Goal: Communication & Community: Answer question/provide support

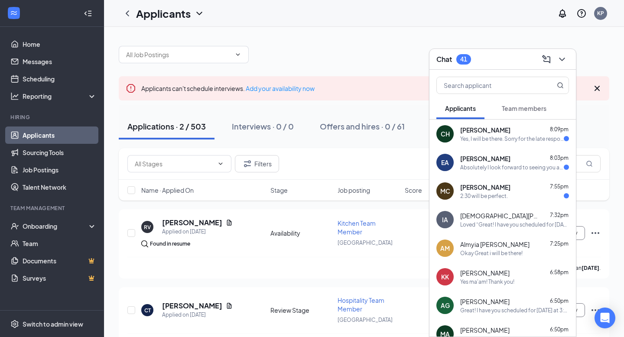
click at [506, 167] on div "Absolutely I look forward to seeing you as well" at bounding box center [512, 167] width 104 height 7
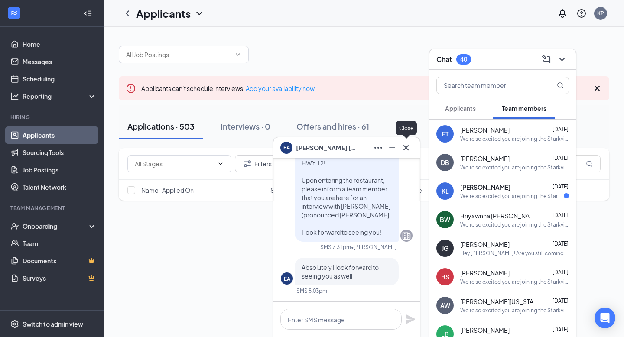
click at [403, 150] on icon "Cross" at bounding box center [406, 147] width 10 height 10
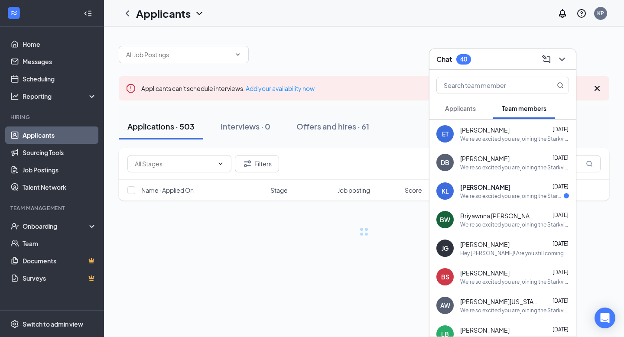
click at [455, 116] on button "Applicants" at bounding box center [460, 108] width 48 height 22
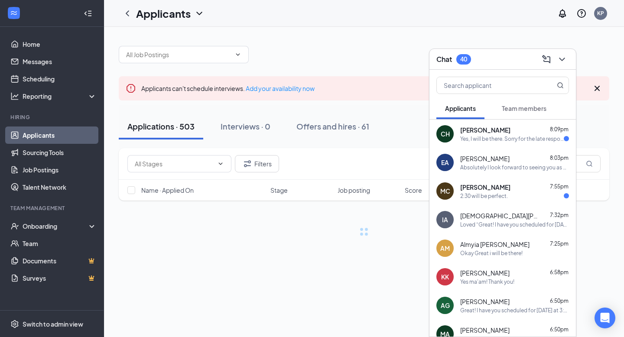
click at [503, 138] on div "Yes, I will be there. Sorry for the late response I just got off work." at bounding box center [512, 138] width 104 height 7
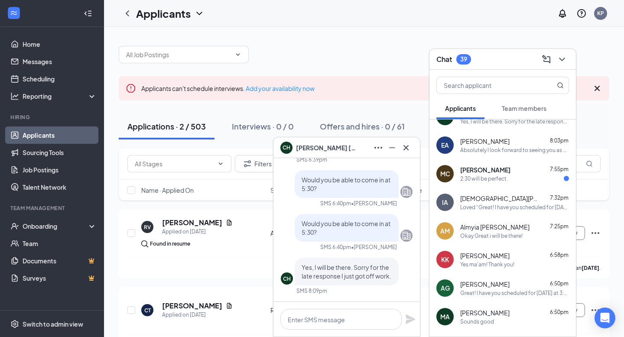
scroll to position [16, 0]
click at [504, 178] on div "2:30 will be perfect." at bounding box center [484, 179] width 48 height 7
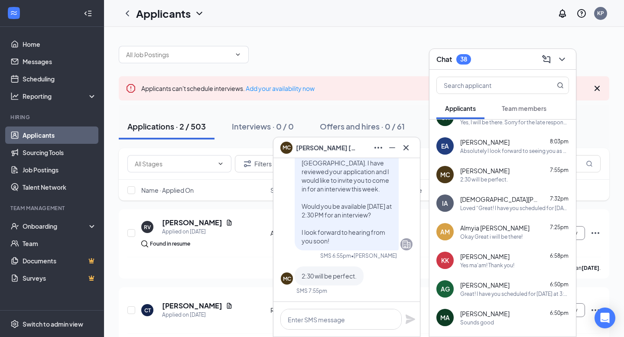
click at [497, 155] on div "EA Ethan Alexander 8:03pm Absolutely I look forward to seeing you as well" at bounding box center [502, 146] width 146 height 29
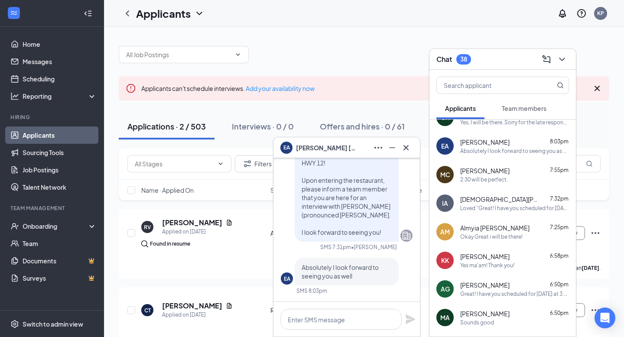
click at [499, 174] on div "Myles Catron 7:55pm" at bounding box center [514, 170] width 109 height 9
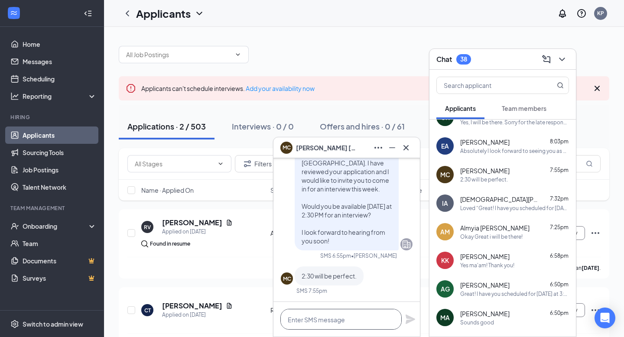
click at [337, 318] on textarea at bounding box center [340, 319] width 121 height 21
click at [492, 152] on div "Absolutely I look forward to seeing you as well" at bounding box center [514, 150] width 109 height 7
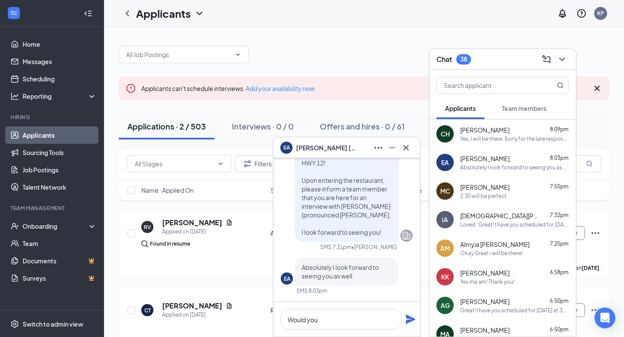
scroll to position [10, 0]
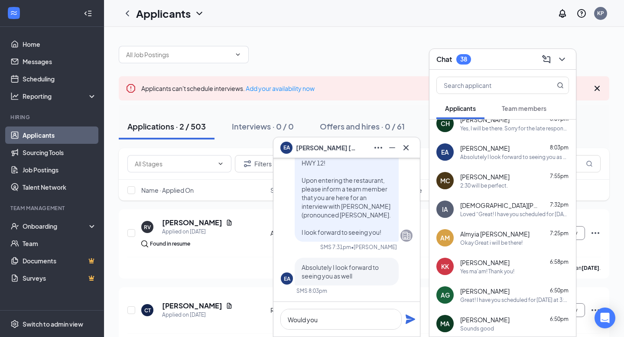
click at [483, 130] on div "Yes, I will be there. Sorry for the late response I just got off work." at bounding box center [514, 128] width 109 height 7
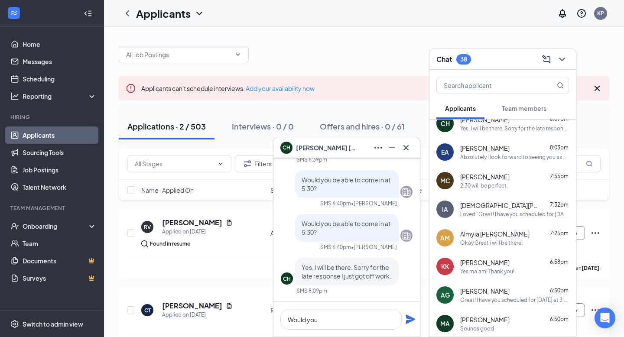
click at [474, 187] on div "2:30 will be perfect." at bounding box center [484, 185] width 48 height 7
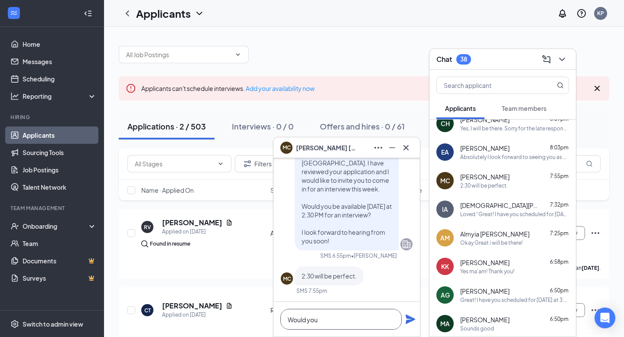
click at [334, 322] on textarea "Would you" at bounding box center [340, 319] width 121 height 21
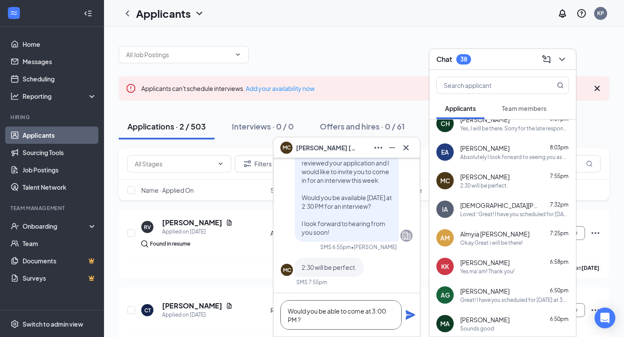
type textarea "Would you be able to come at 3:00 PM ?"
click at [414, 318] on icon "Plane" at bounding box center [410, 315] width 10 height 10
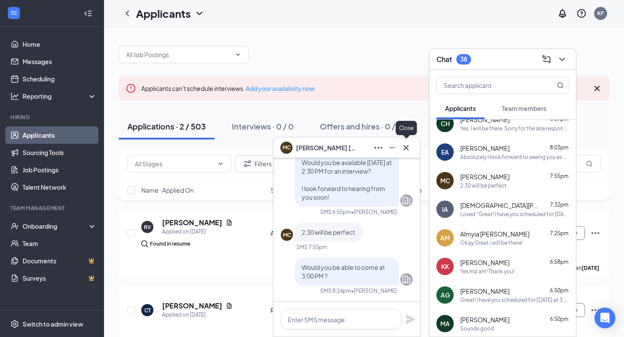
click at [408, 147] on icon "Cross" at bounding box center [406, 147] width 10 height 10
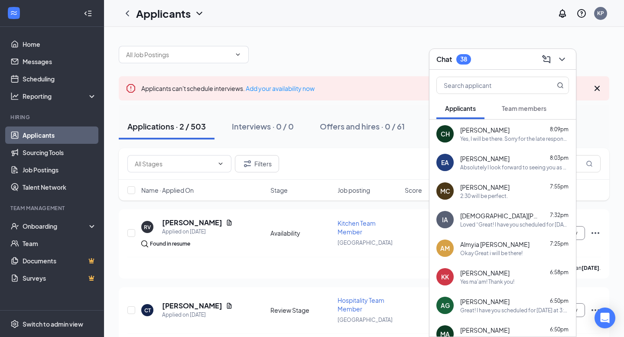
click at [483, 188] on span "[PERSON_NAME]" at bounding box center [484, 187] width 49 height 9
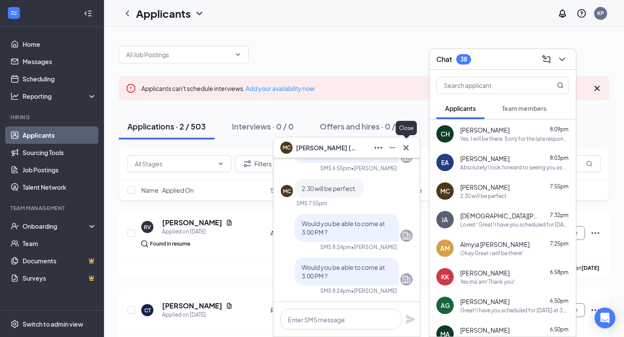
click at [405, 145] on icon "Cross" at bounding box center [406, 147] width 10 height 10
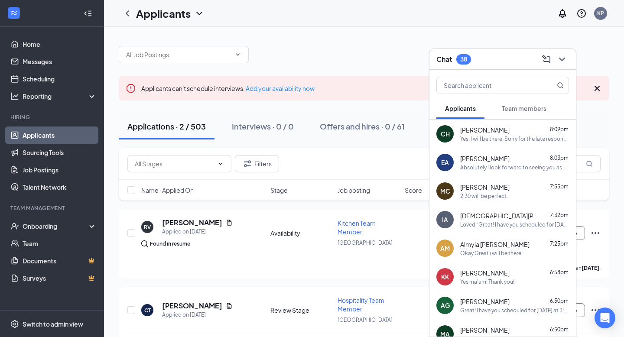
click at [490, 138] on div "Yes, I will be there. Sorry for the late response I just got off work." at bounding box center [514, 138] width 109 height 7
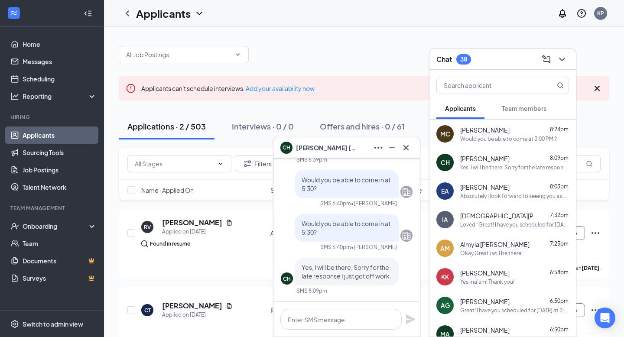
click at [477, 194] on div "Absolutely I look forward to seeing you as well" at bounding box center [514, 195] width 109 height 7
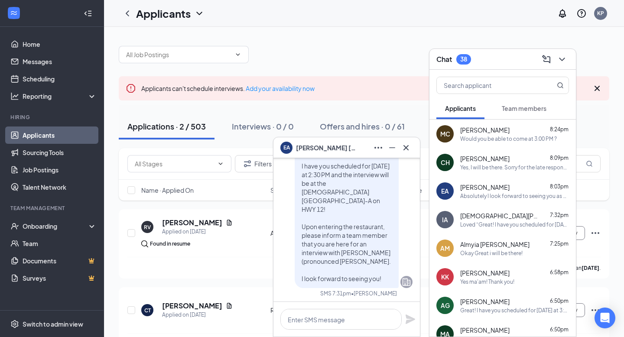
scroll to position [-45, 0]
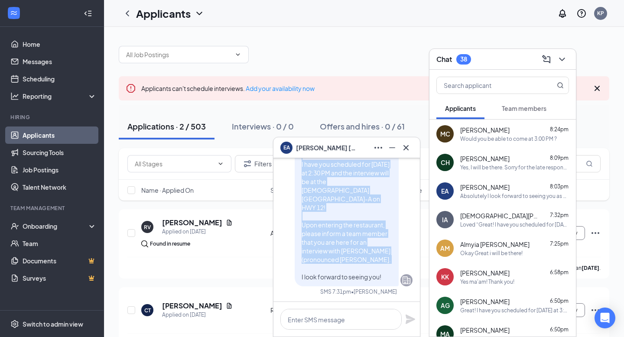
drag, startPoint x: 300, startPoint y: 162, endPoint x: 387, endPoint y: 277, distance: 144.7
click at [387, 277] on div "Great! I have you scheduled for [DATE] at 2:30 PM and the interview will be at …" at bounding box center [347, 211] width 104 height 149
copy span "Great! I have you scheduled for Tomorrow at 2:30 PM and the interview will be a…"
click at [408, 142] on icon "Cross" at bounding box center [406, 147] width 10 height 10
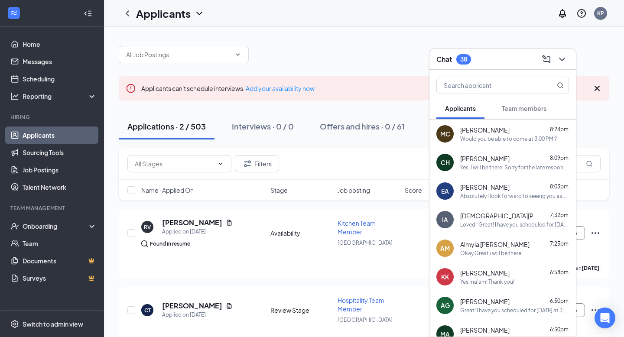
click at [474, 166] on div "Yes, I will be there. Sorry for the late response I just got off work." at bounding box center [514, 167] width 109 height 7
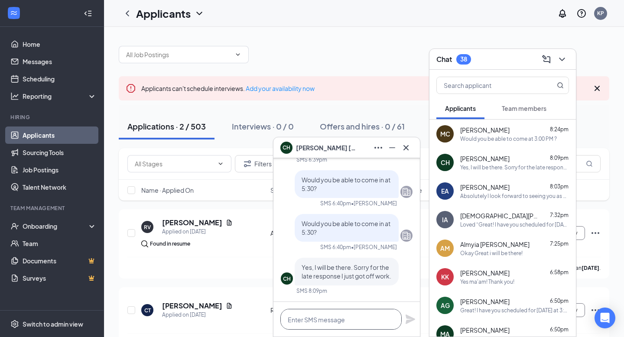
click at [321, 317] on textarea at bounding box center [340, 319] width 121 height 21
paste textarea "Great! I have you scheduled for [DATE] at 2:30 PM and the interview will be at …"
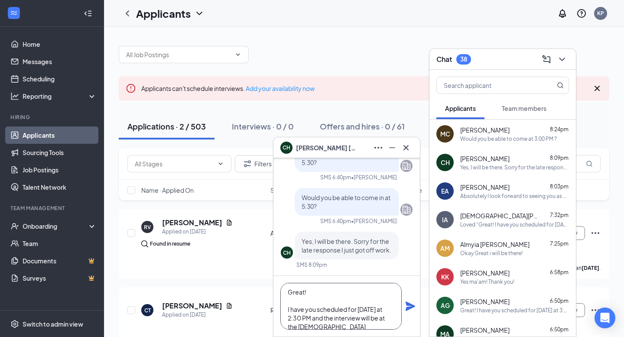
scroll to position [0, 0]
click at [291, 320] on textarea "Great! I have you scheduled for [DATE] at 2:30 PM and the interview will be at …" at bounding box center [340, 306] width 121 height 47
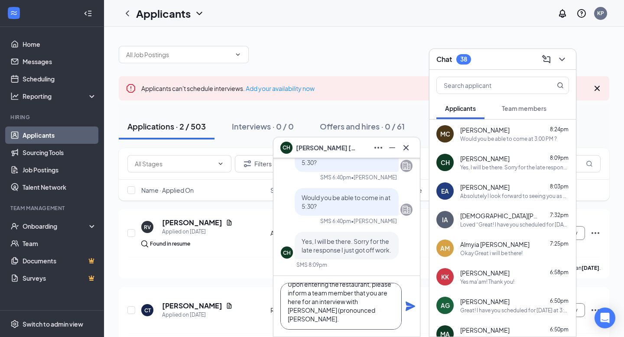
type textarea "Great! I have you scheduled for Tomorrow at 5:30 PM and the interview will be a…"
click at [407, 306] on icon "Plane" at bounding box center [410, 306] width 10 height 10
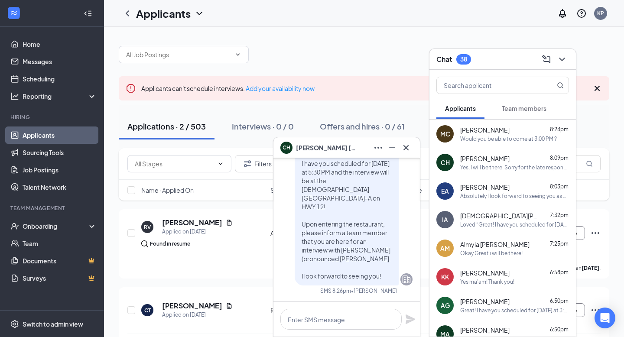
scroll to position [-12, 0]
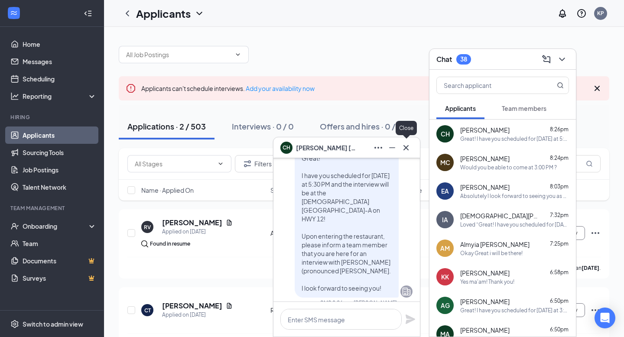
click at [411, 148] on button at bounding box center [406, 148] width 14 height 14
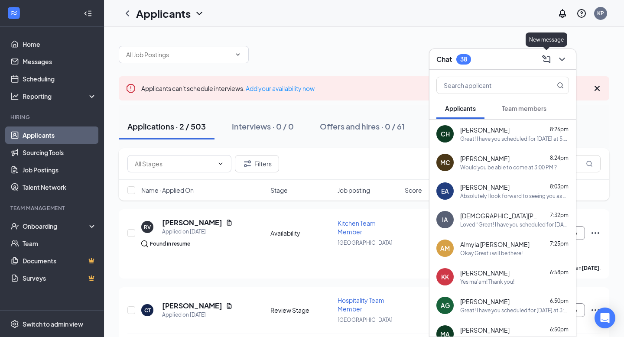
click at [563, 54] on icon "ChevronDown" at bounding box center [562, 59] width 10 height 10
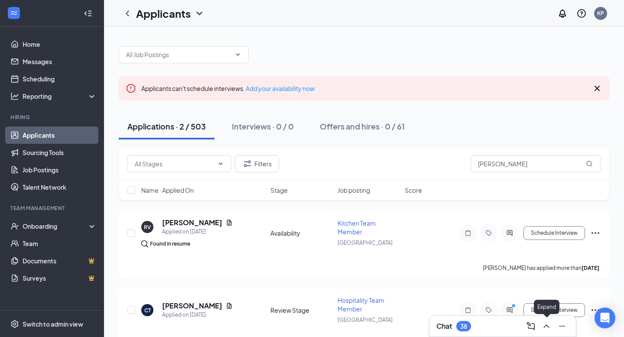
click at [545, 326] on icon "ChevronUp" at bounding box center [546, 325] width 6 height 3
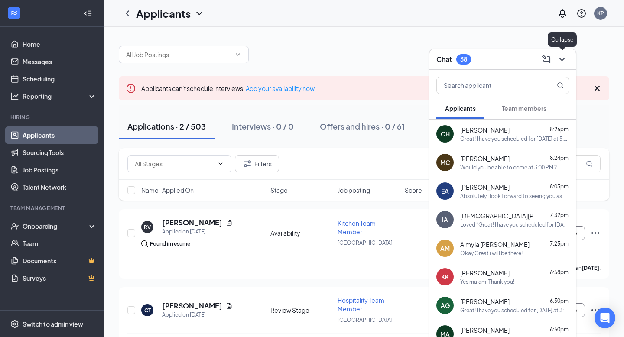
click at [567, 64] on icon "ChevronDown" at bounding box center [562, 59] width 10 height 10
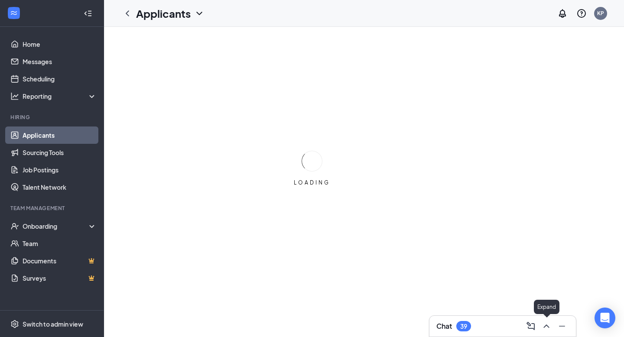
click at [545, 325] on icon "ChevronUp" at bounding box center [546, 325] width 6 height 3
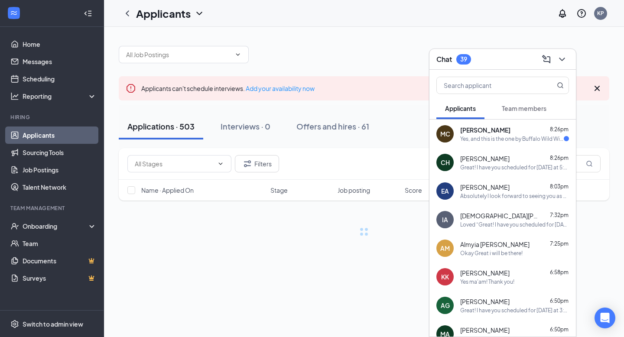
click at [547, 132] on div "Myles Catron 8:26pm" at bounding box center [514, 130] width 109 height 9
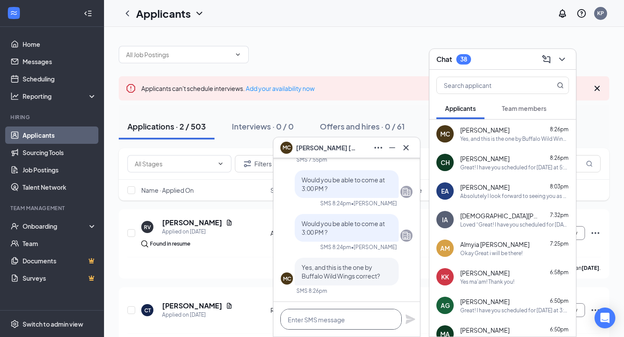
click at [324, 318] on textarea at bounding box center [340, 319] width 121 height 21
type textarea "Correct"
click at [413, 321] on icon "Plane" at bounding box center [410, 319] width 10 height 10
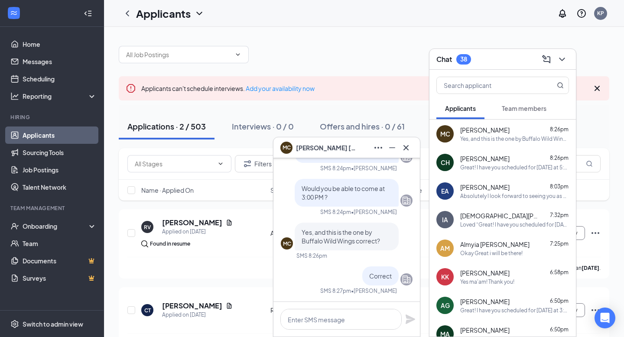
click at [498, 165] on div "Great! I have you scheduled for Tomorrow at 5:30 PM and the interview will be a…" at bounding box center [514, 167] width 109 height 7
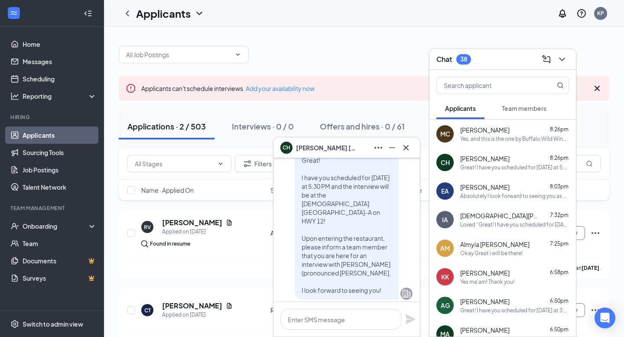
scroll to position [-12, 0]
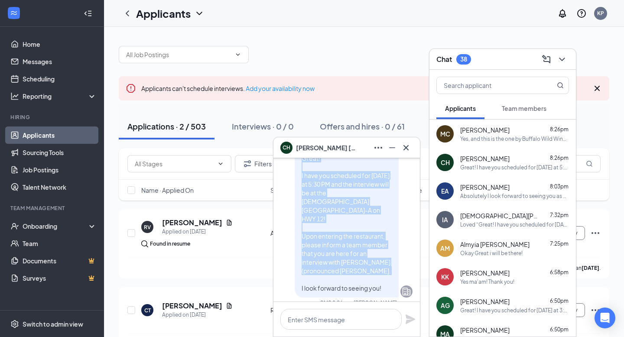
drag, startPoint x: 297, startPoint y: 175, endPoint x: 385, endPoint y: 293, distance: 147.0
click at [385, 293] on div "Great! I have you scheduled for Tomorrow at 5:30 PM and the interview will be a…" at bounding box center [347, 223] width 104 height 149
copy span "Great! I have you scheduled for Tomorrow at 5:30 PM and the interview will be a…"
click at [409, 146] on icon "Cross" at bounding box center [406, 147] width 10 height 10
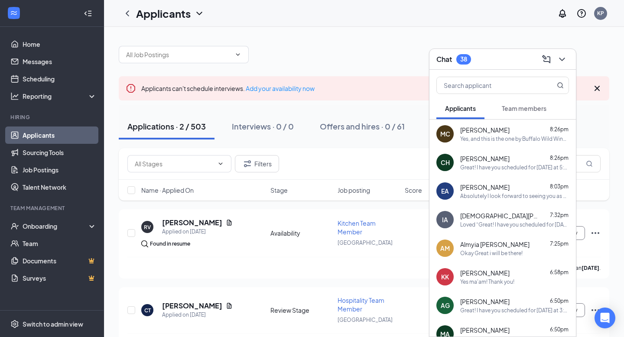
click at [485, 133] on span "[PERSON_NAME]" at bounding box center [484, 130] width 49 height 9
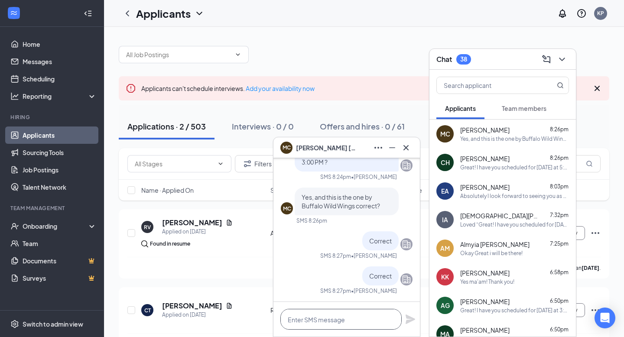
click at [327, 318] on textarea at bounding box center [340, 319] width 121 height 21
paste textarea "Great! I have you scheduled for Tomorrow at 5:30 PM and the interview will be a…"
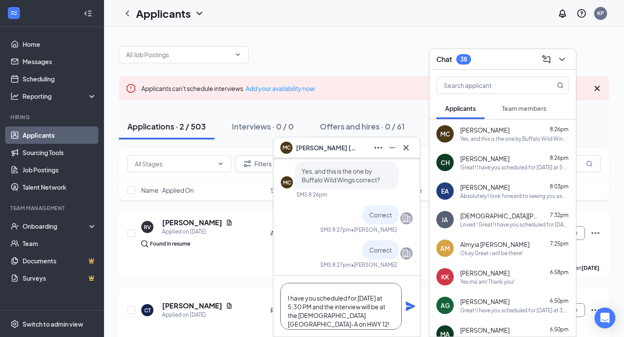
scroll to position [12, 0]
click at [291, 308] on textarea "Great! I have you scheduled for Tomorrow at 5:30 PM and the interview will be a…" at bounding box center [340, 306] width 121 height 47
click at [296, 308] on textarea "Great! I have you scheduled for [DATE] at 3:30 PM and the interview will be at …" at bounding box center [340, 306] width 121 height 47
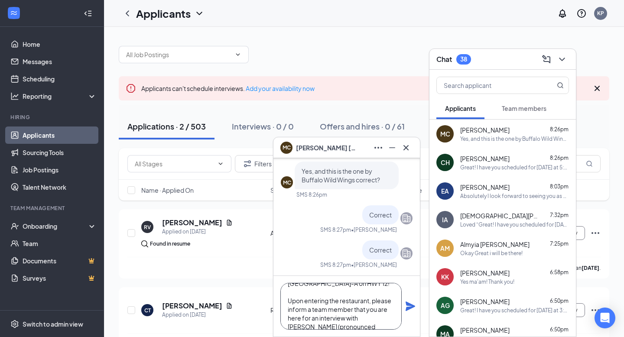
scroll to position [70, 0]
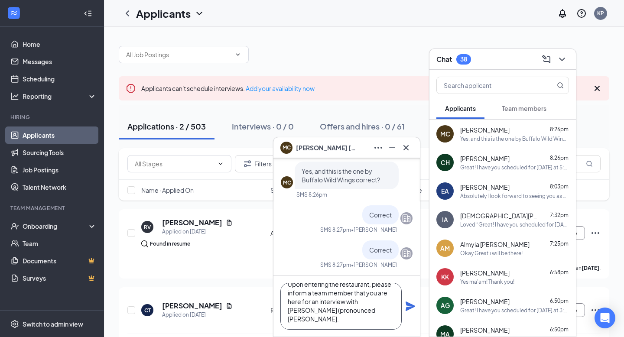
type textarea "Great! I have you scheduled for Tomorrow at 3:00 PM and the interview will be a…"
click at [408, 303] on icon "Plane" at bounding box center [410, 306] width 10 height 10
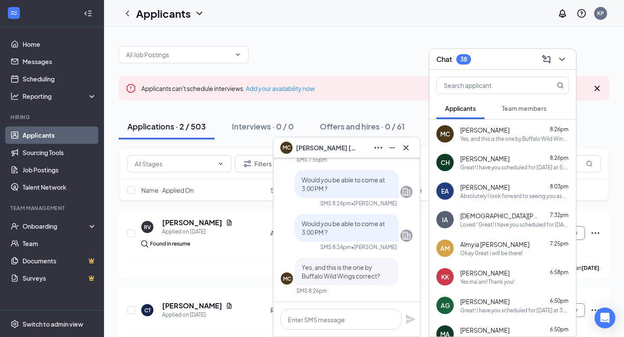
scroll to position [-225, 0]
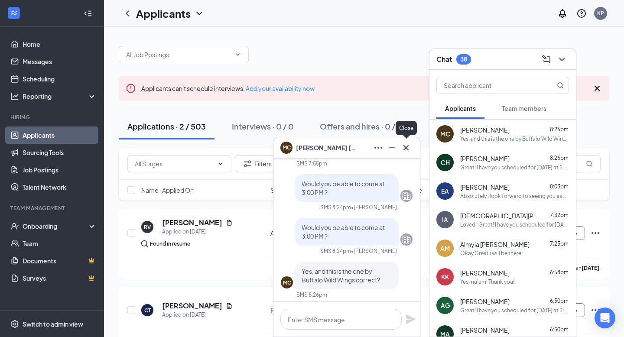
click at [406, 142] on icon "Cross" at bounding box center [406, 147] width 10 height 10
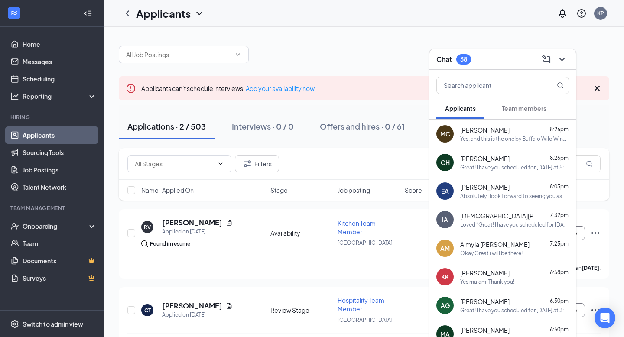
click at [521, 136] on div "Yes, and this is the one by Buffalo Wild Wings correct?" at bounding box center [514, 138] width 109 height 7
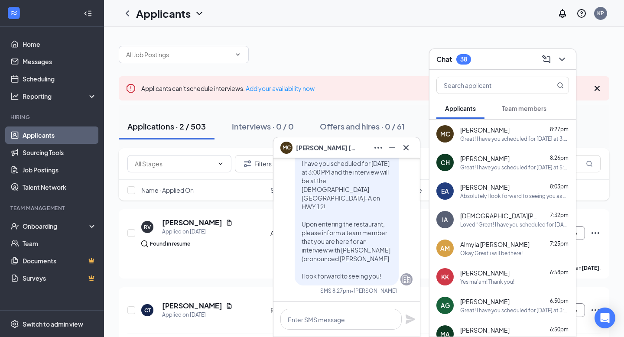
click at [415, 144] on div "MC Myles Catron" at bounding box center [346, 147] width 146 height 21
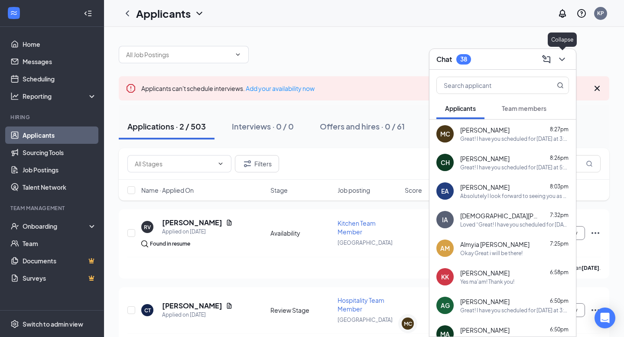
click at [566, 56] on icon "ChevronDown" at bounding box center [562, 59] width 10 height 10
